Goal: Information Seeking & Learning: Learn about a topic

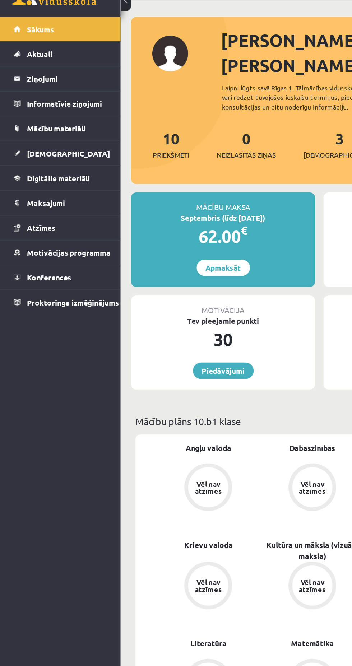
click at [58, 149] on span "Digitālie materiāli" at bounding box center [39, 148] width 43 height 6
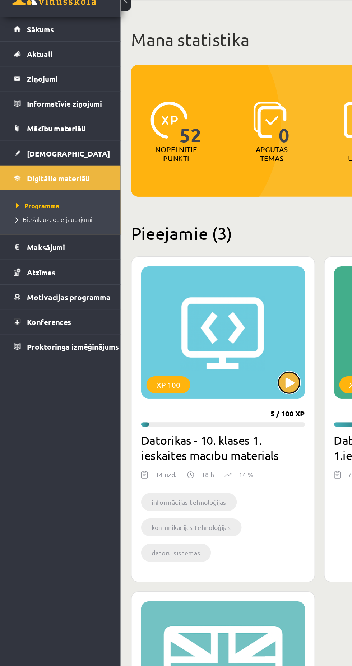
click at [191, 284] on button at bounding box center [196, 287] width 14 height 14
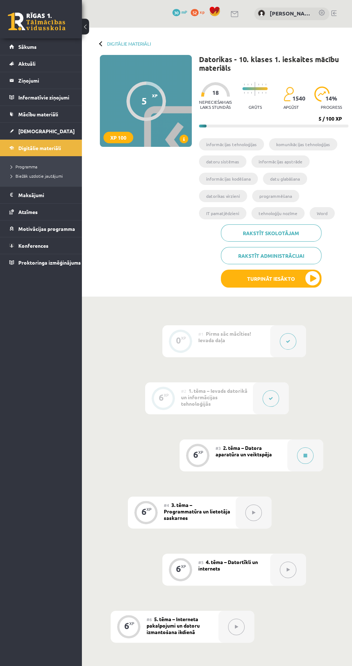
scroll to position [115, 0]
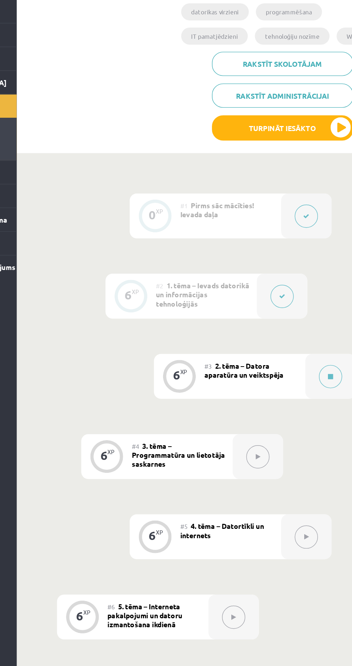
click at [274, 277] on button at bounding box center [271, 283] width 17 height 17
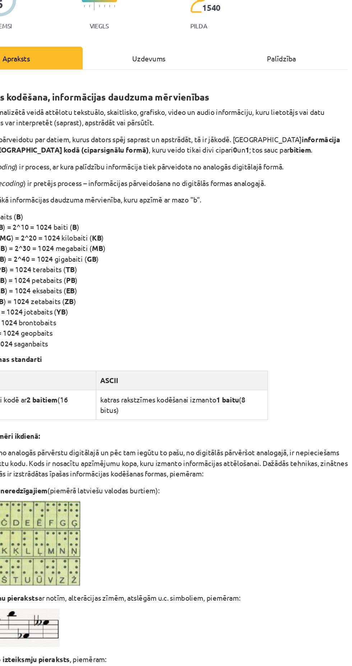
click at [177, 114] on div "Uzdevums" at bounding box center [176, 114] width 94 height 16
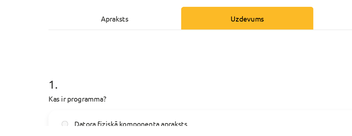
scroll to position [0, 0]
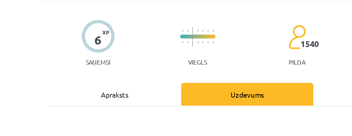
click at [79, 112] on div "Apraksts" at bounding box center [81, 114] width 94 height 16
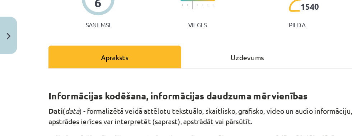
scroll to position [68, 0]
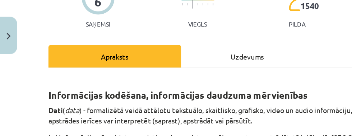
click at [168, 44] on div "Uzdevums" at bounding box center [176, 46] width 94 height 16
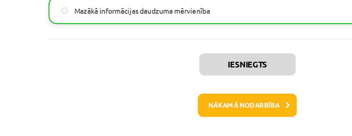
scroll to position [816, 0]
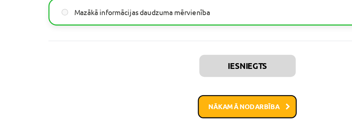
click at [198, 123] on button "Nākamā nodarbība" at bounding box center [176, 122] width 70 height 17
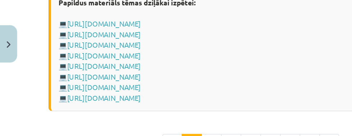
scroll to position [1406, 0]
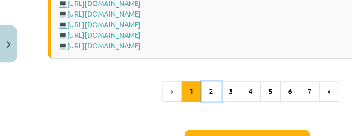
click at [151, 73] on button "2" at bounding box center [150, 65] width 14 height 14
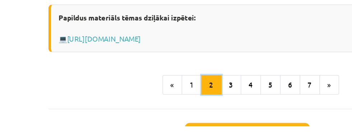
scroll to position [784, 0]
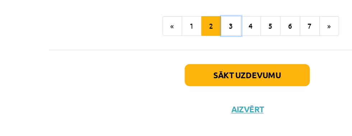
click at [166, 72] on button "3" at bounding box center [164, 65] width 14 height 14
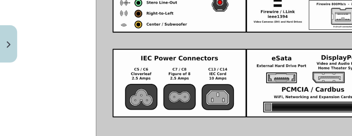
scroll to position [966, 0]
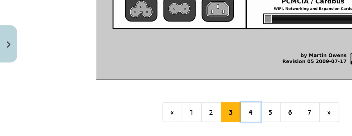
click at [181, 73] on button "4" at bounding box center [178, 80] width 14 height 14
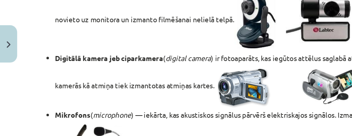
scroll to position [1406, 0]
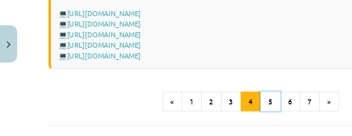
click at [195, 74] on button "5" at bounding box center [192, 72] width 14 height 14
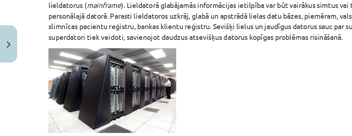
scroll to position [499, 0]
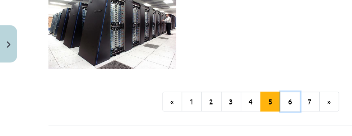
click at [206, 73] on button "6" at bounding box center [206, 72] width 14 height 14
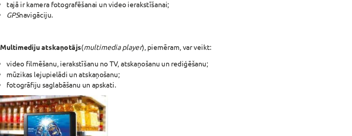
scroll to position [128, 0]
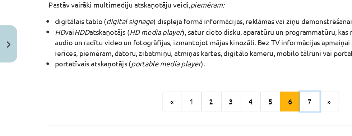
click at [220, 70] on button "7" at bounding box center [220, 72] width 14 height 14
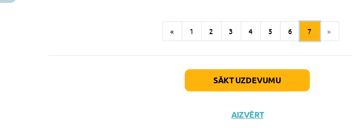
scroll to position [274, 0]
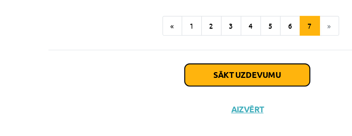
click at [211, 108] on button "Sākt uzdevumu" at bounding box center [175, 100] width 89 height 16
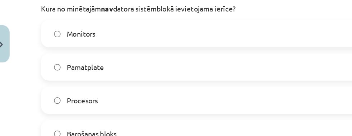
scroll to position [165, 0]
click at [217, 21] on label "Monitors" at bounding box center [176, 24] width 282 height 18
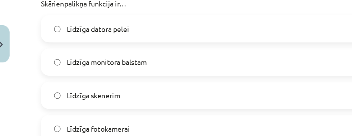
scroll to position [310, 0]
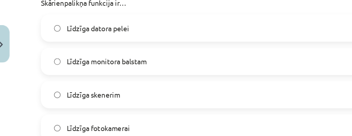
click at [162, 66] on label "Līdzīga skenerim" at bounding box center [176, 68] width 282 height 18
click at [156, 76] on label "Līdzīga skenerim" at bounding box center [176, 68] width 282 height 18
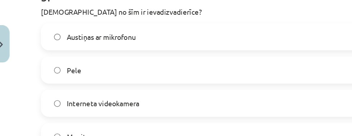
scroll to position [446, 0]
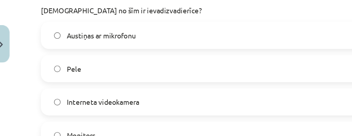
click at [180, 27] on label "Austiņas ar mikrofonu" at bounding box center [176, 25] width 282 height 18
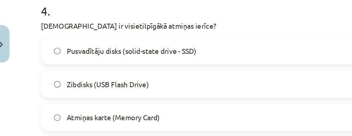
scroll to position [576, 0]
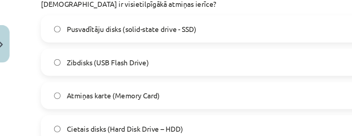
click at [183, 41] on label "Zibdisks (USB Flash Drive)" at bounding box center [176, 44] width 282 height 18
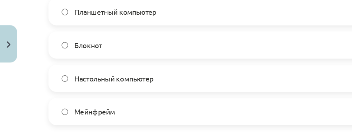
scroll to position [757, 0]
click at [173, 54] on label "Настольный компьютер" at bounding box center [176, 56] width 282 height 18
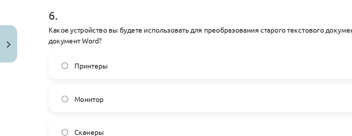
scroll to position [875, 0]
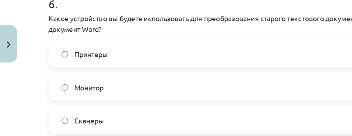
click at [188, 32] on label "Принтеры" at bounding box center [176, 38] width 282 height 18
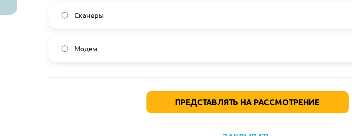
scroll to position [310, 0]
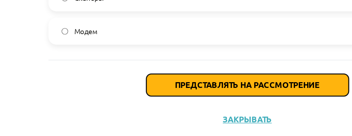
click at [201, 107] on font "Представлять на рассмотрение" at bounding box center [176, 107] width 103 height 8
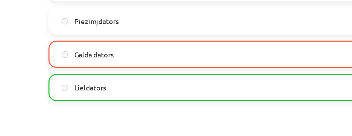
scroll to position [920, 0]
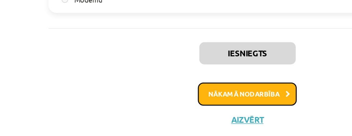
click at [186, 111] on button "Nākamā nodarbība" at bounding box center [176, 113] width 70 height 17
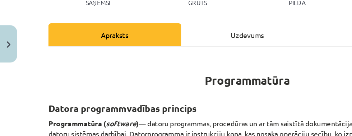
scroll to position [0, 0]
